Goal: Entertainment & Leisure: Consume media (video, audio)

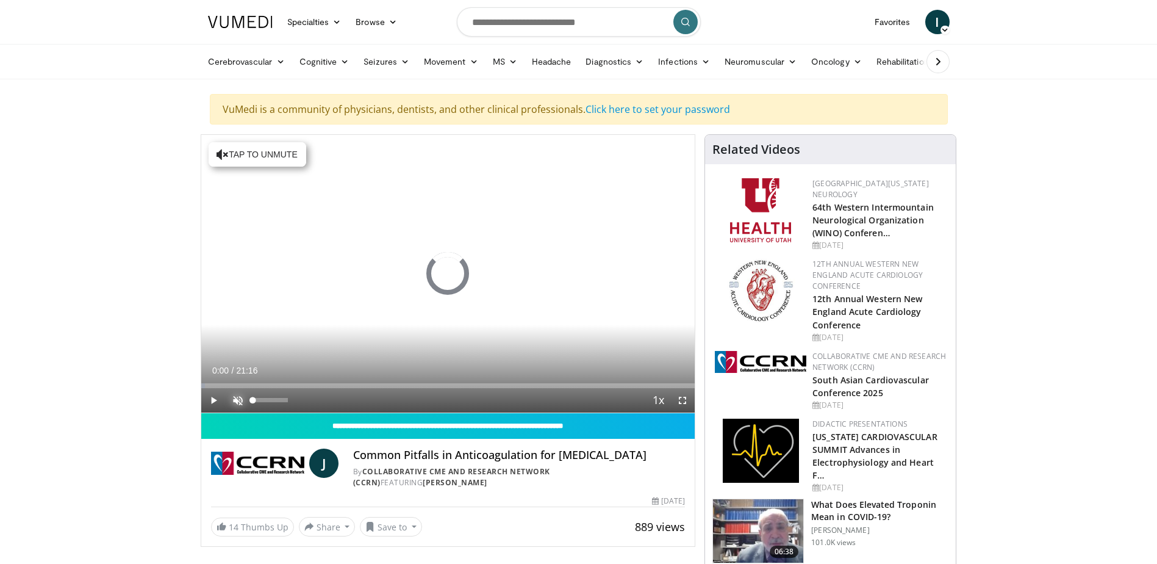
click at [241, 402] on span "Video Player" at bounding box center [238, 400] width 24 height 24
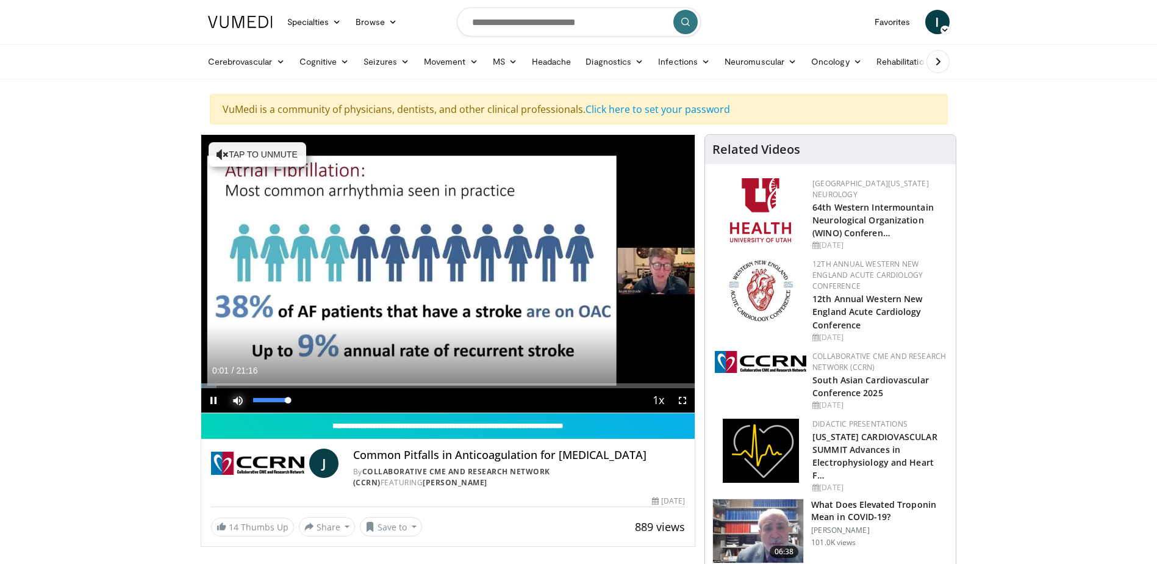
click at [232, 395] on span "Video Player" at bounding box center [238, 400] width 24 height 24
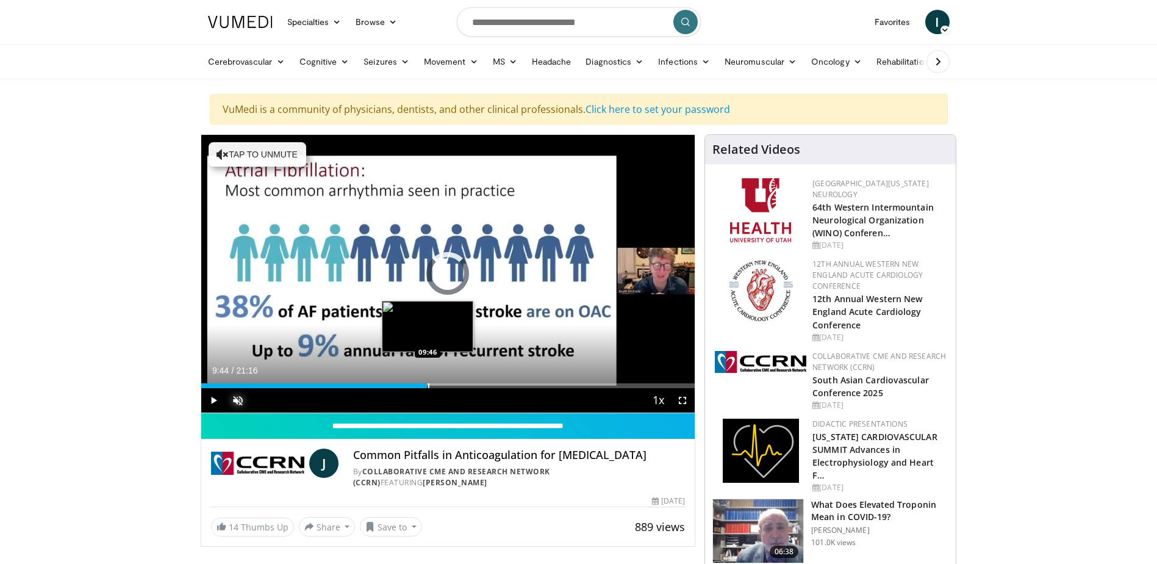
click at [428, 383] on div "Progress Bar" at bounding box center [428, 385] width 1 height 5
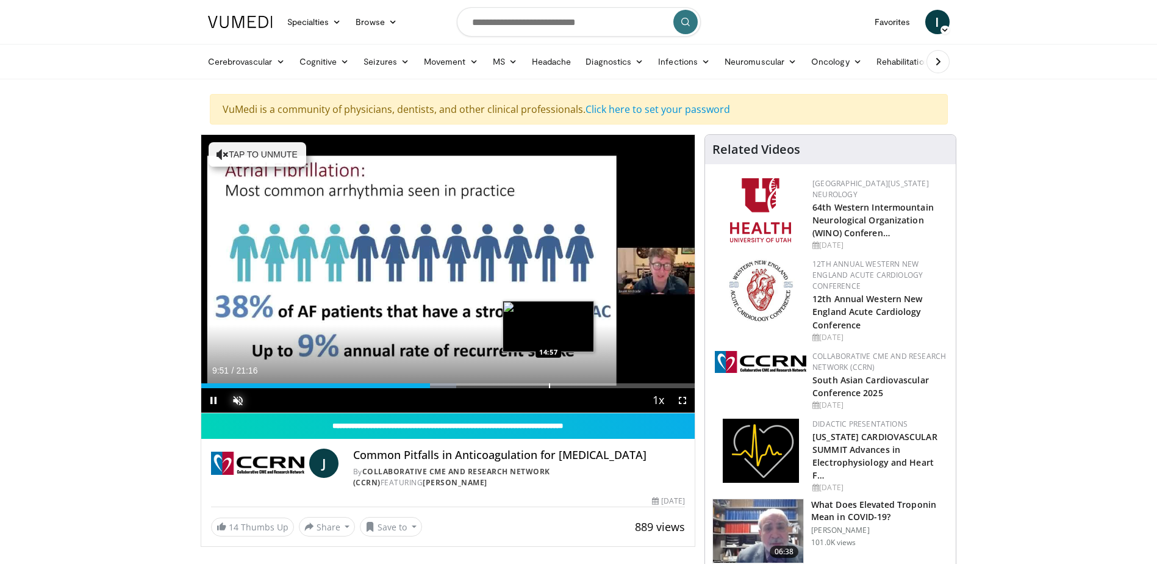
click at [549, 383] on div "Progress Bar" at bounding box center [549, 385] width 1 height 5
click at [579, 381] on div "Loaded : 75.90% 15:03 16:18" at bounding box center [448, 382] width 494 height 12
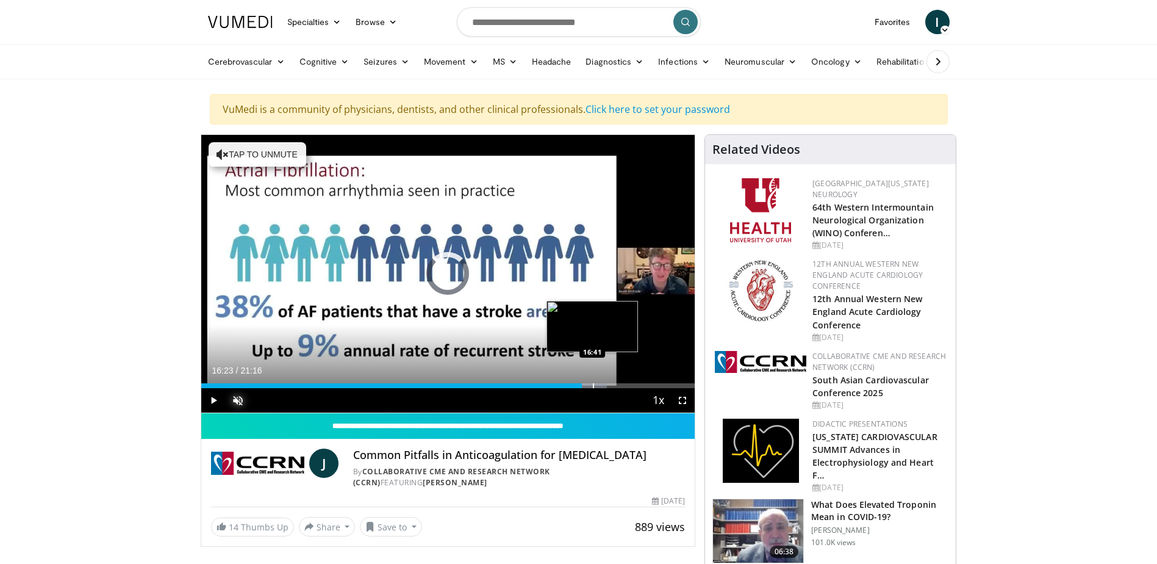
click at [593, 382] on div "Loaded : 82.16% 16:23 16:41" at bounding box center [448, 382] width 494 height 12
click at [612, 381] on div "Loaded : 84.51% 17:41 17:38" at bounding box center [448, 382] width 494 height 12
click at [624, 383] on div "Progress Bar" at bounding box center [624, 385] width 1 height 5
click at [637, 384] on div "Progress Bar" at bounding box center [637, 385] width 1 height 5
click at [649, 384] on div "Progress Bar" at bounding box center [648, 385] width 1 height 5
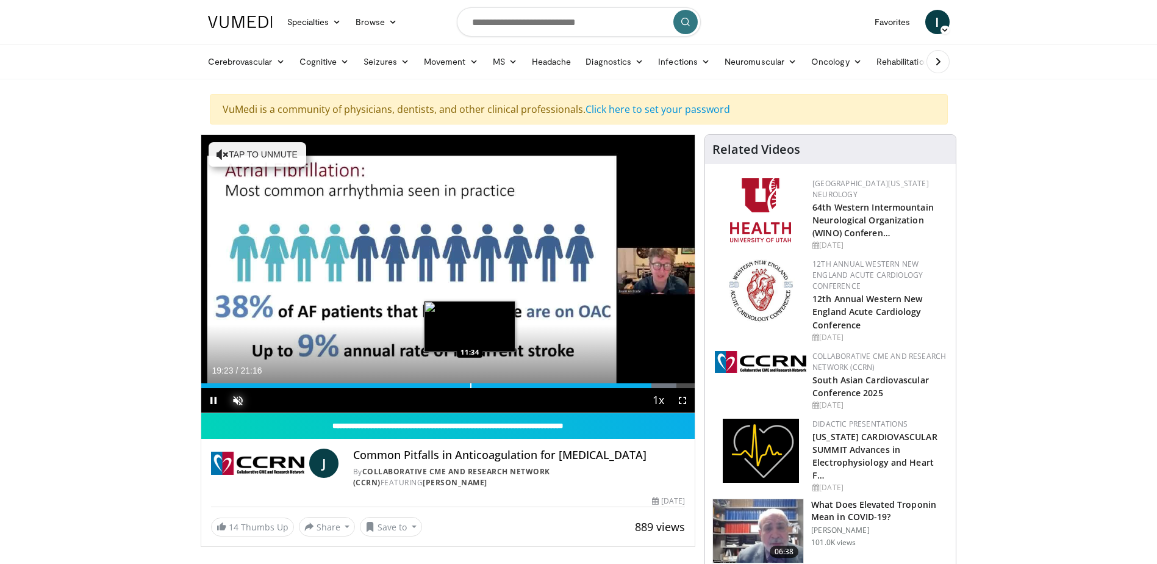
click at [470, 383] on div "Progress Bar" at bounding box center [470, 385] width 1 height 5
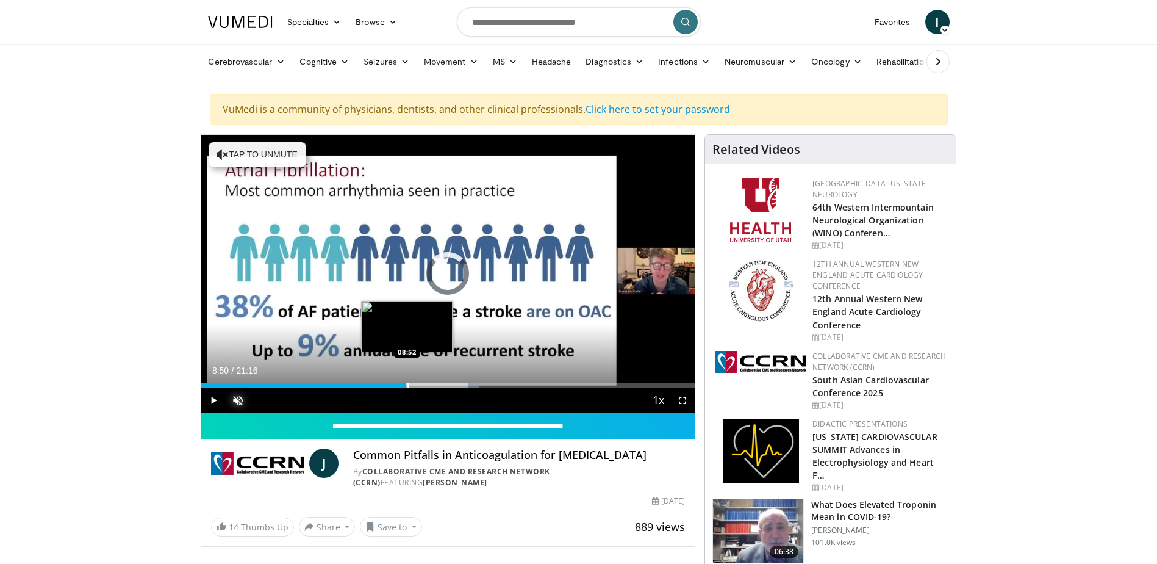
click at [407, 385] on div "Progress Bar" at bounding box center [407, 385] width 1 height 5
click at [433, 382] on div "Loaded : 3.13% 10:00 10:00" at bounding box center [448, 382] width 494 height 12
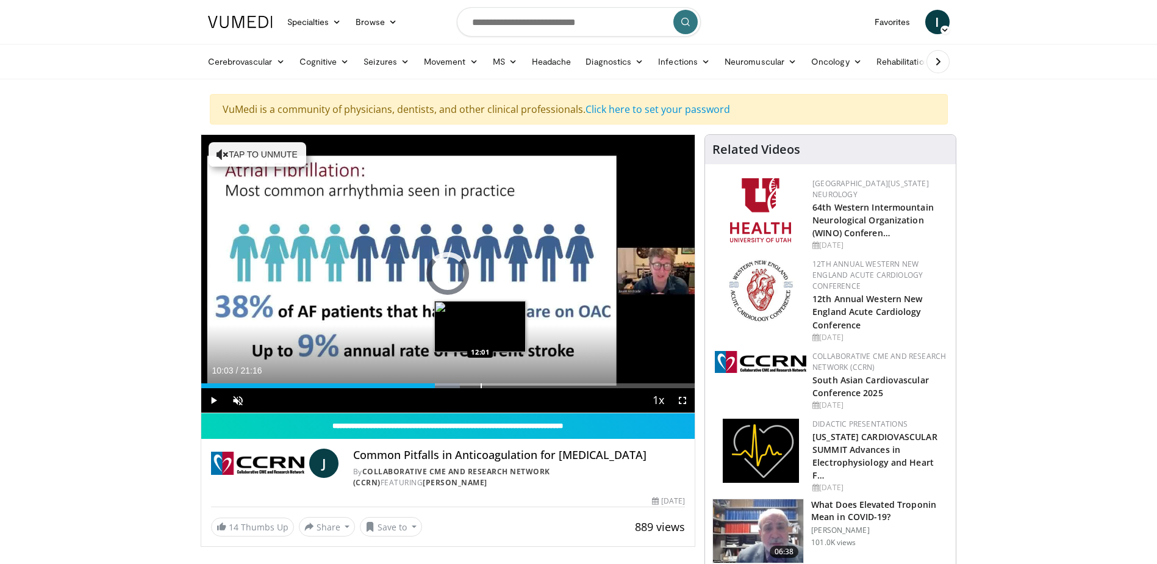
click at [481, 384] on div "Progress Bar" at bounding box center [481, 385] width 1 height 5
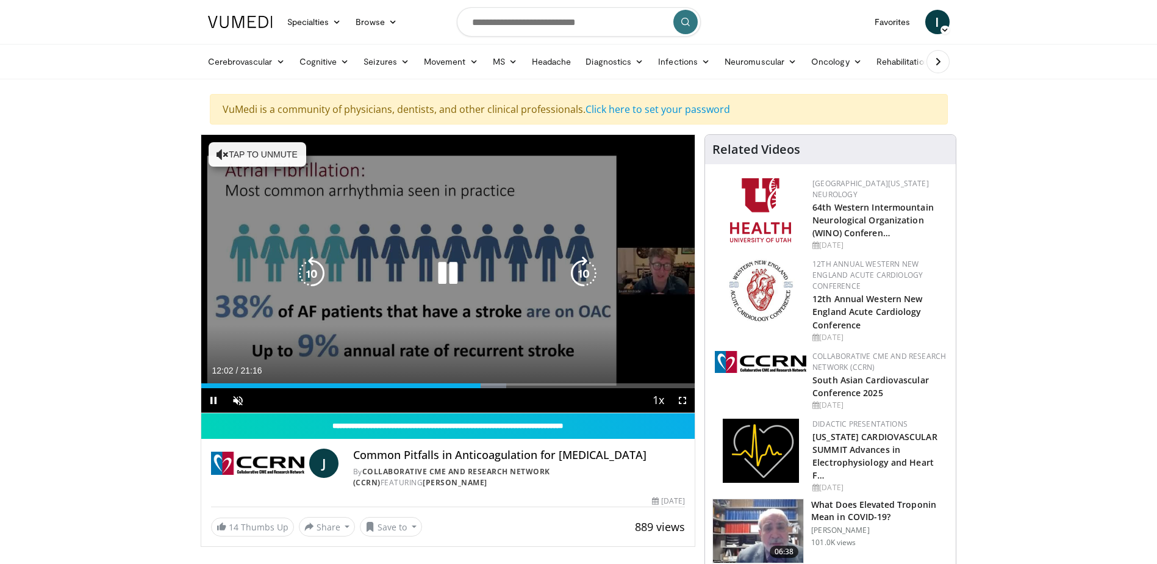
click at [451, 274] on icon "Video Player" at bounding box center [448, 273] width 34 height 34
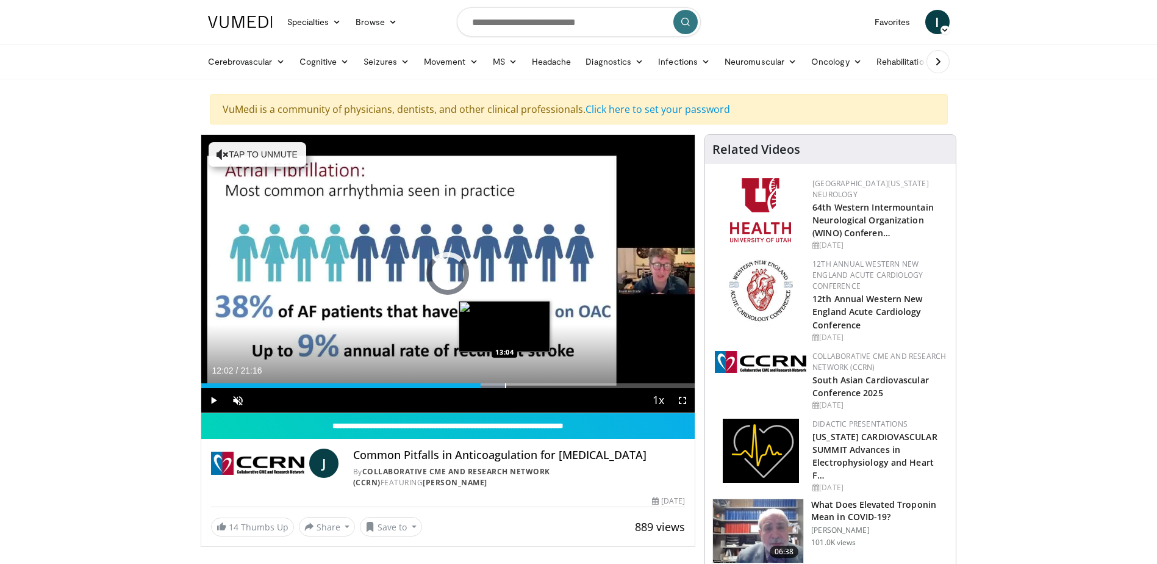
click at [507, 381] on div "Loaded : 61.82% 12:02 13:04" at bounding box center [448, 382] width 494 height 12
click at [532, 386] on div "Progress Bar" at bounding box center [532, 385] width 1 height 5
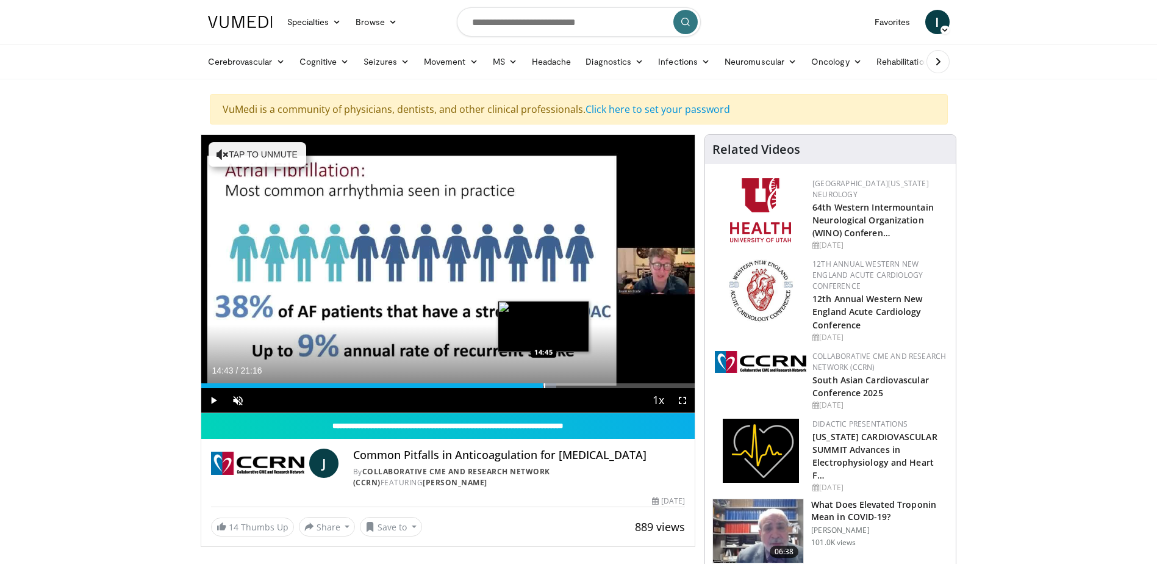
click at [544, 386] on div "Progress Bar" at bounding box center [544, 385] width 1 height 5
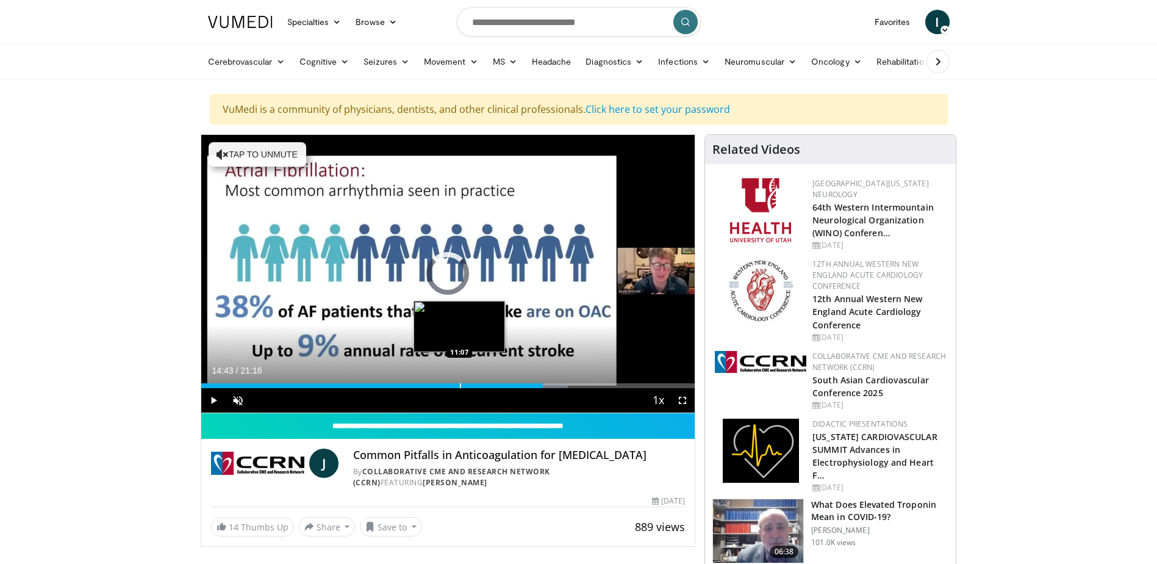
click at [460, 387] on div "Progress Bar" at bounding box center [460, 385] width 1 height 5
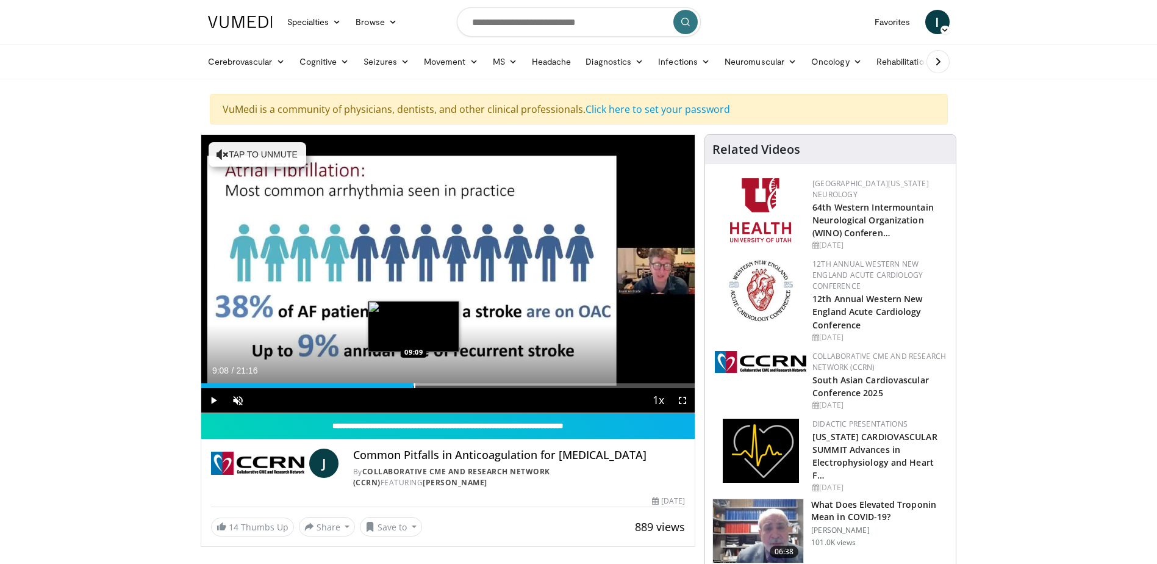
click at [414, 384] on div "Progress Bar" at bounding box center [414, 385] width 1 height 5
